Goal: Book appointment/travel/reservation

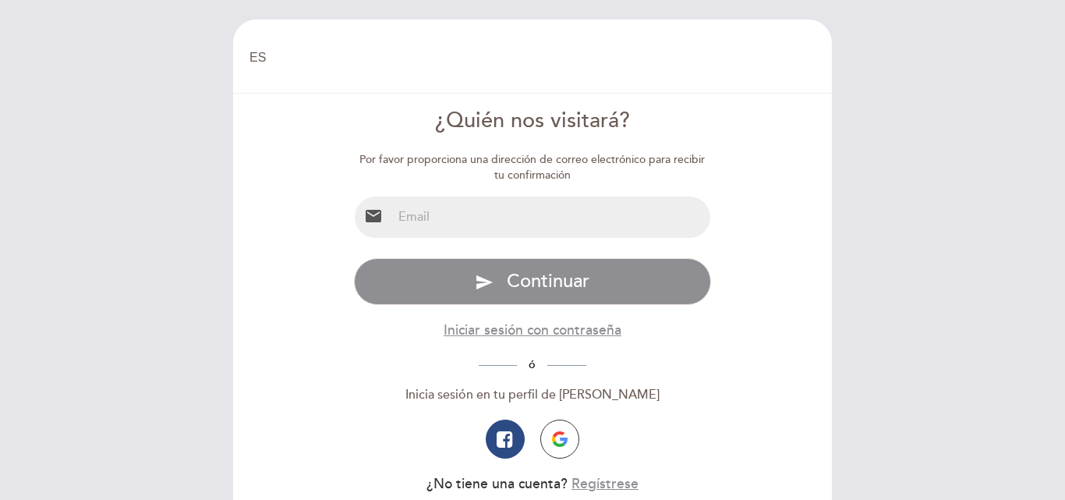
select select "es"
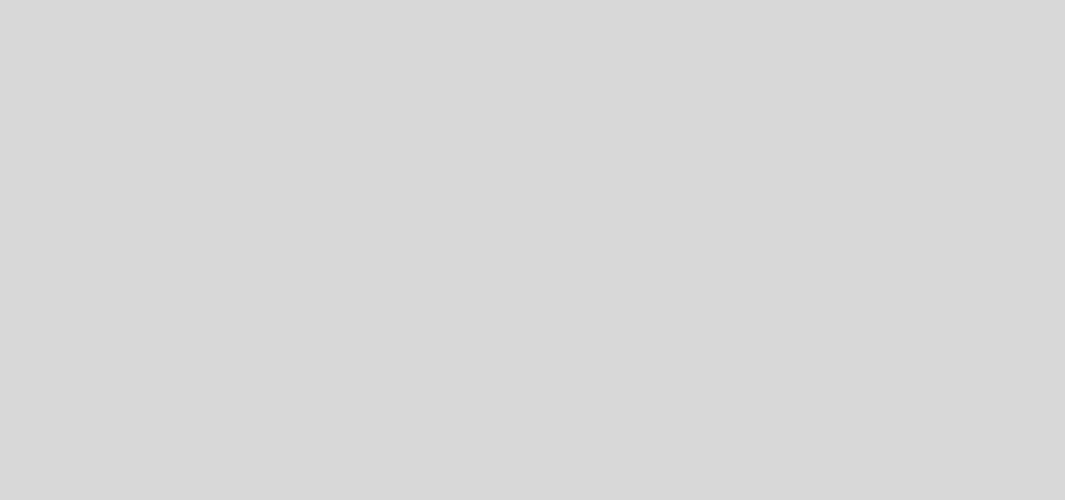
select select "es"
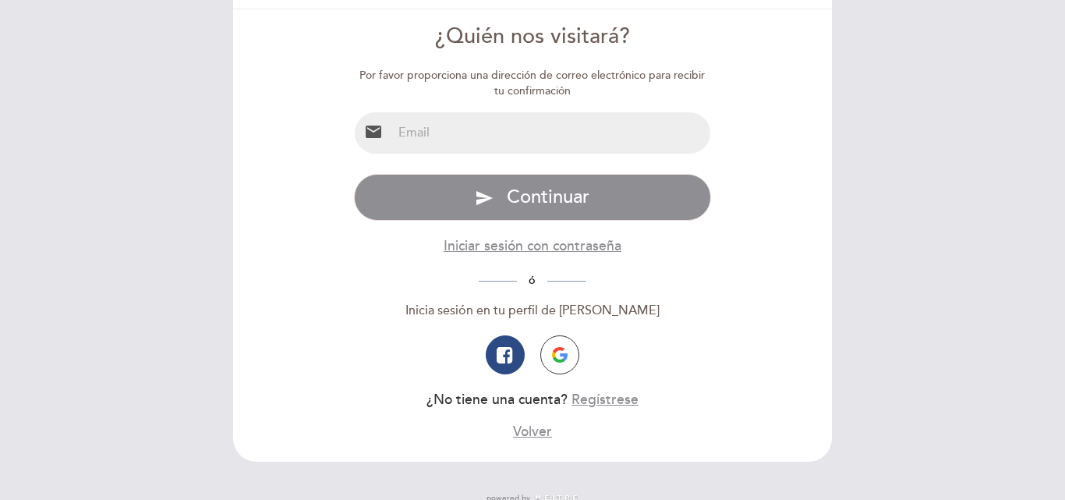
scroll to position [104, 0]
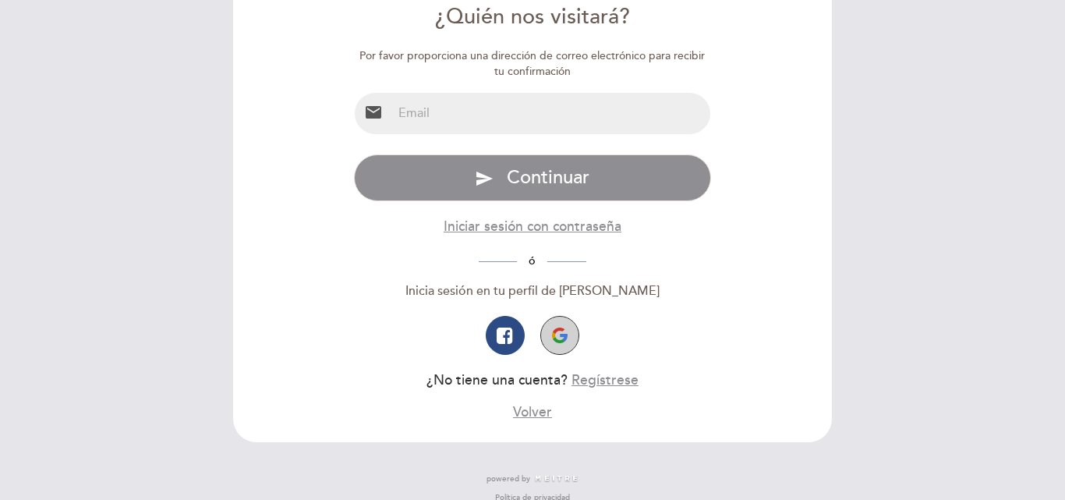
click at [568, 345] on button "button" at bounding box center [559, 335] width 39 height 39
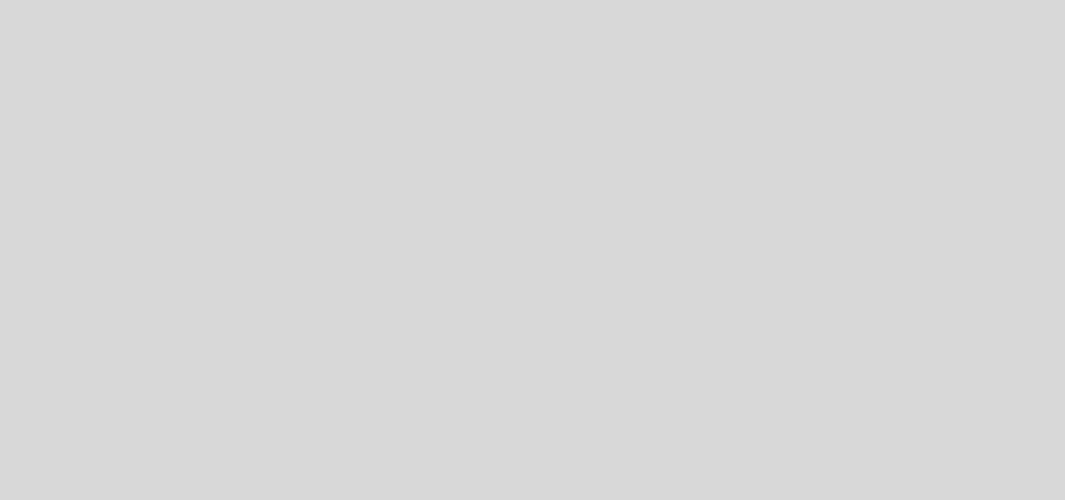
select select "es"
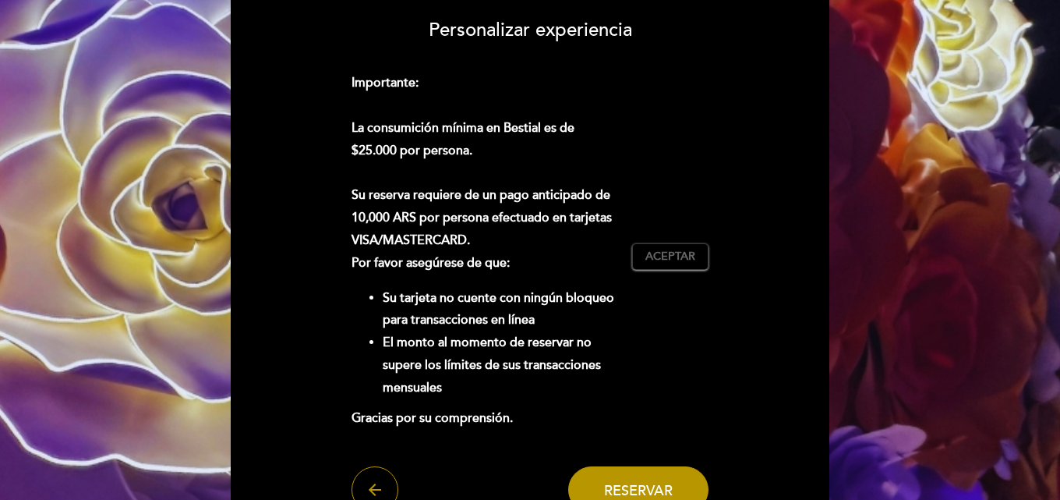
scroll to position [156, 0]
